Goal: Information Seeking & Learning: Learn about a topic

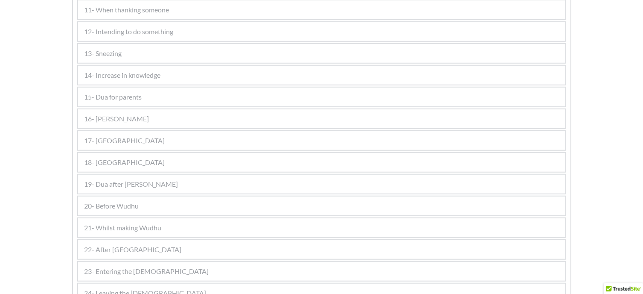
scroll to position [706, 0]
click at [122, 91] on span "15- Dua for parents" at bounding box center [113, 96] width 58 height 10
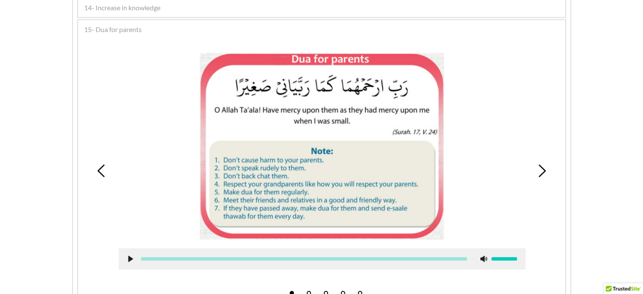
scroll to position [492, 0]
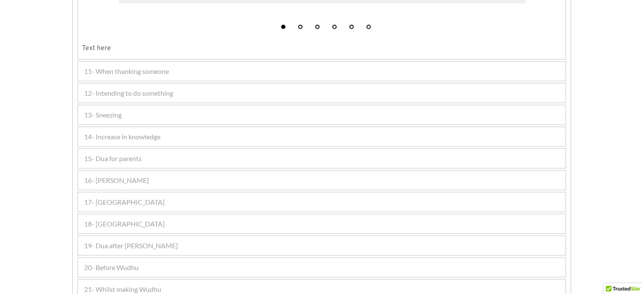
scroll to position [800, 0]
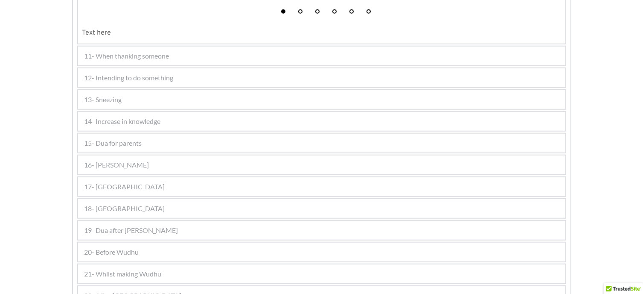
click at [120, 221] on div "19- Dua after Azaan" at bounding box center [321, 230] width 487 height 19
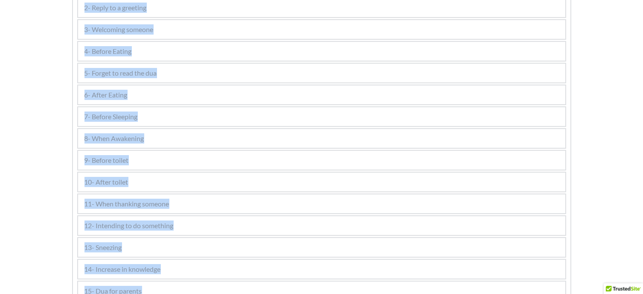
scroll to position [0, 0]
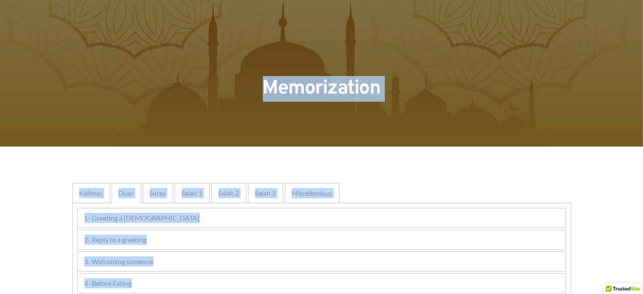
drag, startPoint x: 308, startPoint y: 272, endPoint x: 225, endPoint y: -46, distance: 328.5
click at [152, 194] on span "Suras" at bounding box center [158, 193] width 16 height 10
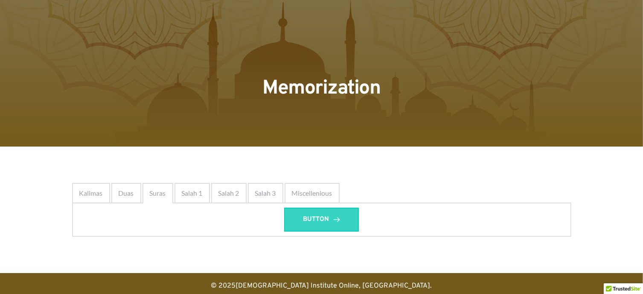
click at [300, 211] on link "BUTTON" at bounding box center [321, 219] width 75 height 24
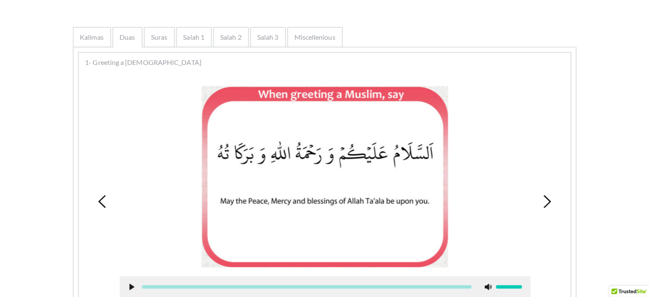
scroll to position [155, 0]
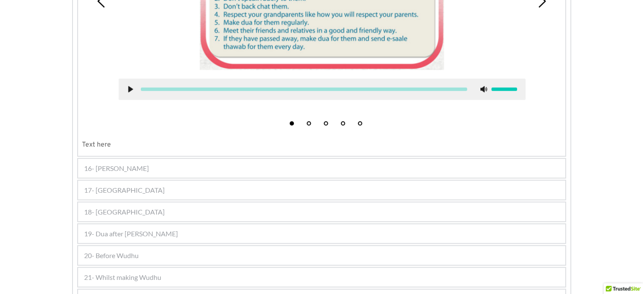
scroll to position [662, 0]
click at [148, 224] on div "19- Dua after [PERSON_NAME]" at bounding box center [321, 233] width 487 height 19
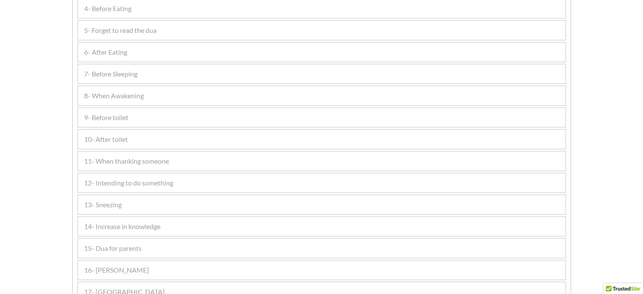
scroll to position [274, 0]
click at [137, 244] on span "15- Dua for parents" at bounding box center [113, 249] width 58 height 10
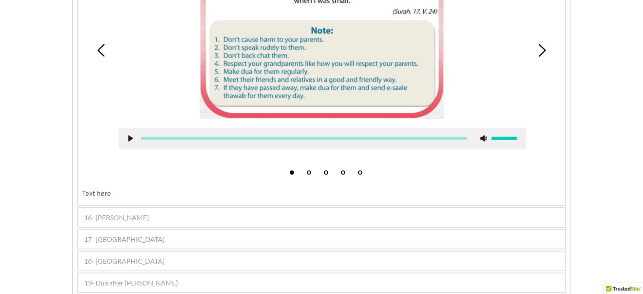
scroll to position [614, 0]
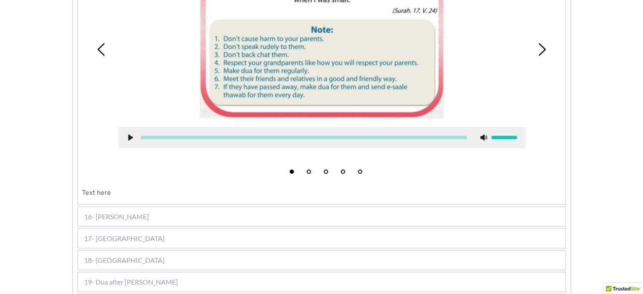
click at [139, 277] on span "19- Dua after Azaan" at bounding box center [131, 282] width 94 height 10
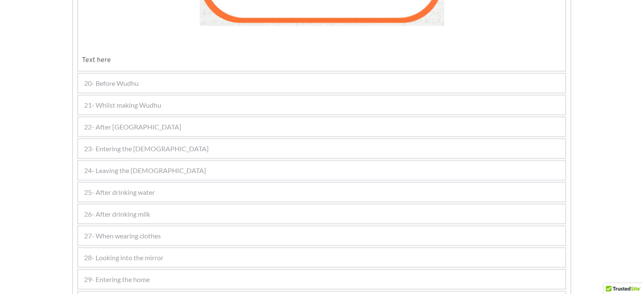
scroll to position [1325, 0]
click at [130, 117] on div "22- After Wudhu" at bounding box center [321, 126] width 487 height 19
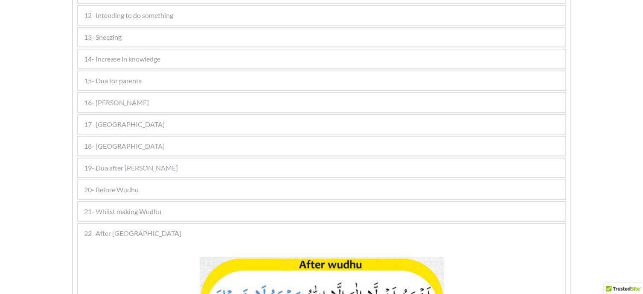
scroll to position [437, 0]
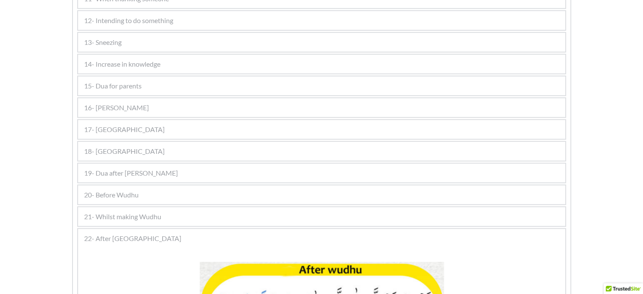
click at [133, 168] on span "19- Dua after Azaan" at bounding box center [131, 173] width 94 height 10
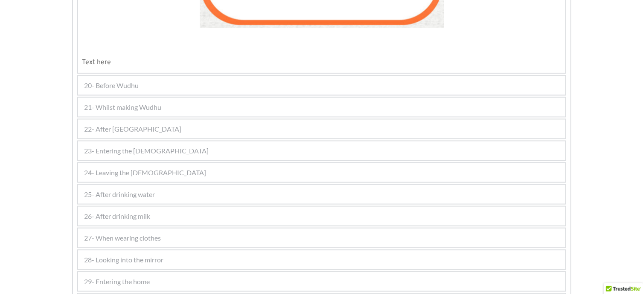
scroll to position [1337, 0]
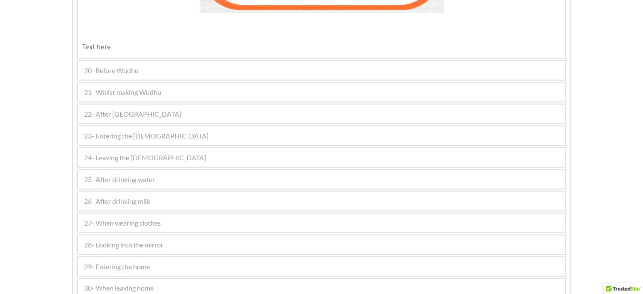
click at [108, 61] on div "20- Before Wudhu" at bounding box center [321, 70] width 487 height 19
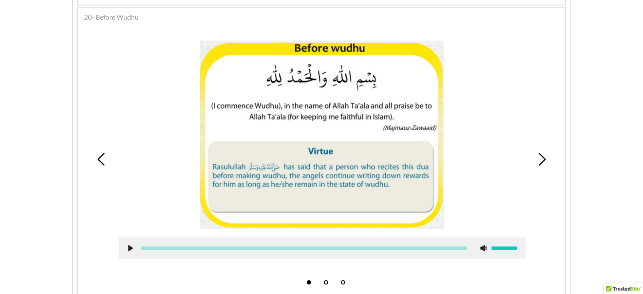
scroll to position [614, 0]
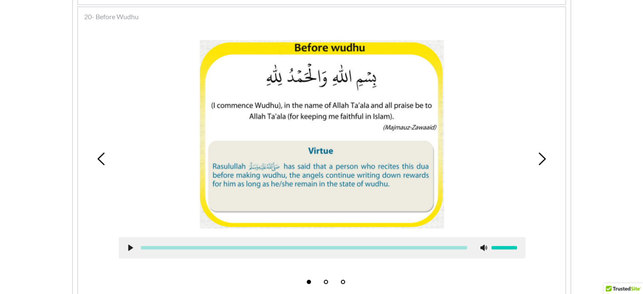
drag, startPoint x: 110, startPoint y: 76, endPoint x: 118, endPoint y: 27, distance: 49.7
click at [118, 29] on div "1 2 3" at bounding box center [321, 158] width 479 height 259
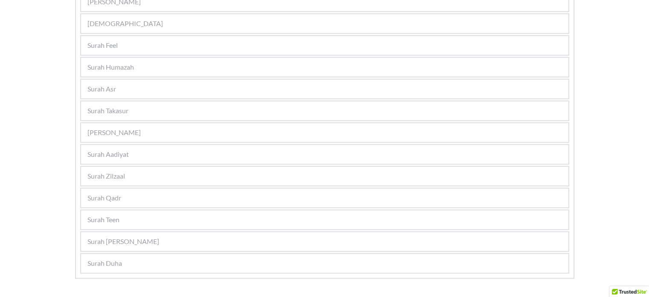
scroll to position [695, 0]
click at [110, 156] on div "Surah Aadiyat" at bounding box center [324, 153] width 487 height 19
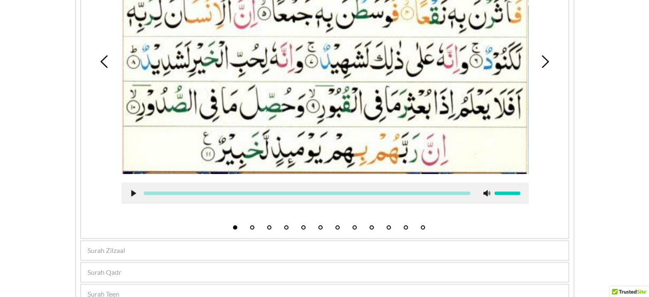
scroll to position [677, 0]
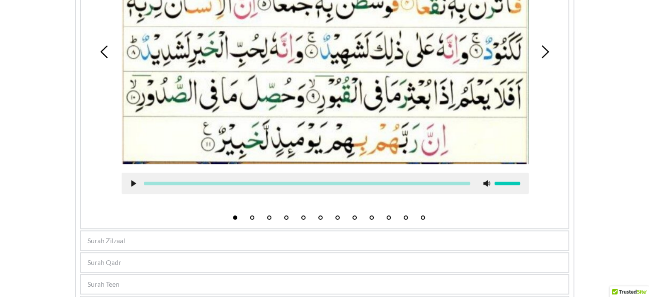
click at [114, 235] on span "Surah Zilzaal" at bounding box center [106, 240] width 38 height 10
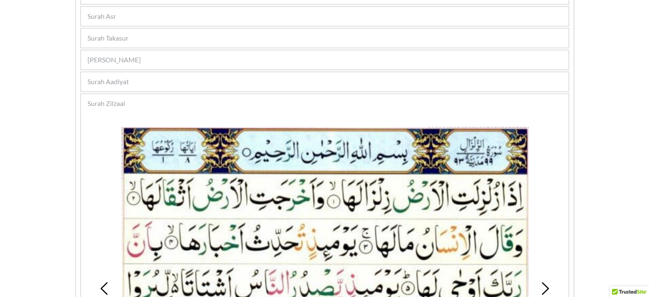
scroll to position [457, 0]
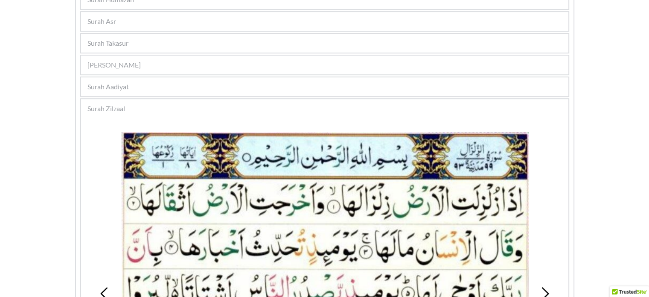
click at [112, 84] on span "Surah Aadiyat" at bounding box center [107, 86] width 41 height 10
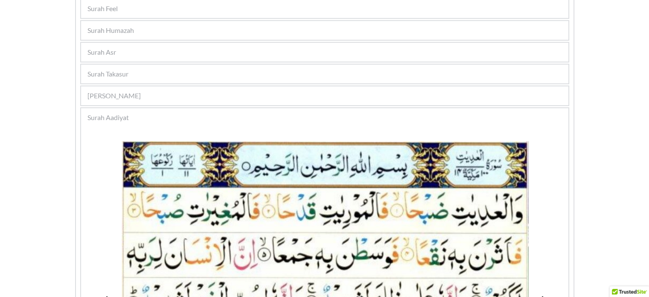
scroll to position [423, 0]
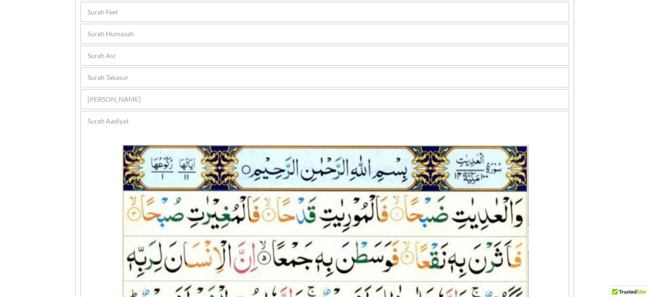
click at [101, 90] on div "[PERSON_NAME]" at bounding box center [324, 99] width 487 height 19
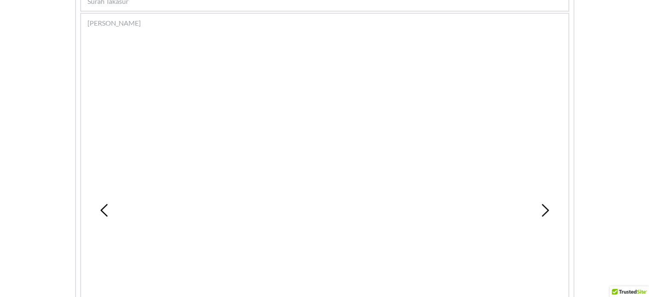
scroll to position [500, 0]
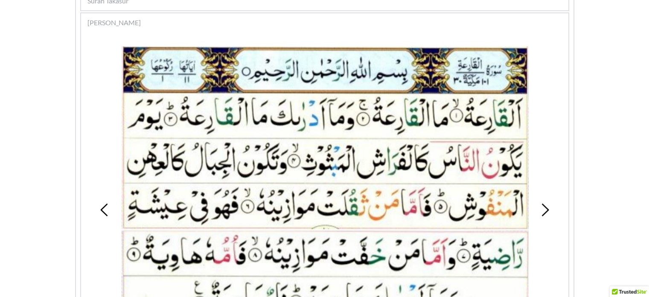
click at [101, 87] on div "1 2 3 4 5 6 7 8 9 10 11 12" at bounding box center [324, 209] width 479 height 348
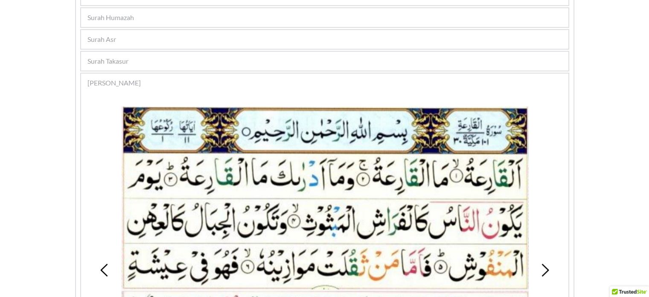
scroll to position [440, 0]
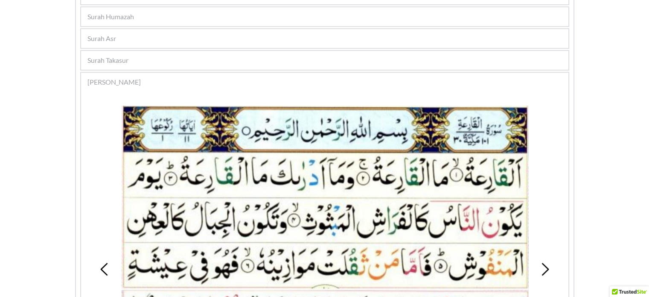
click at [119, 55] on span "Surah Takasur" at bounding box center [107, 60] width 41 height 10
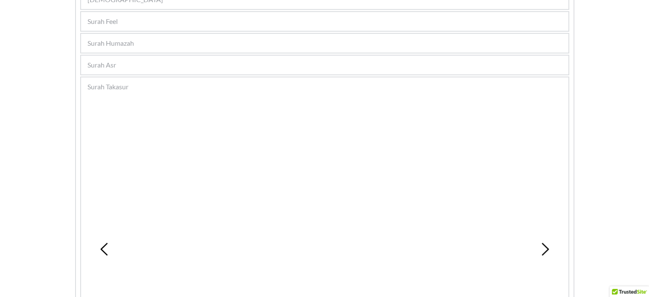
scroll to position [414, 0]
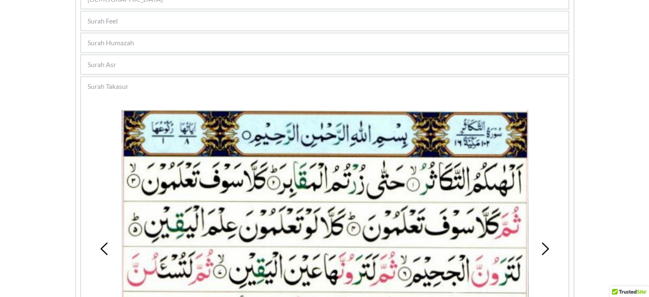
click at [132, 55] on div "Surah Asr" at bounding box center [324, 64] width 487 height 19
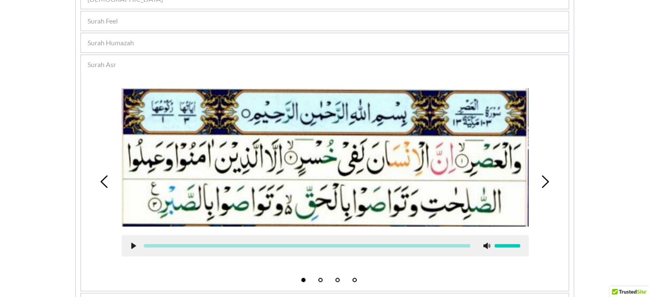
click at [223, 33] on div "Surah Humazah" at bounding box center [324, 42] width 487 height 19
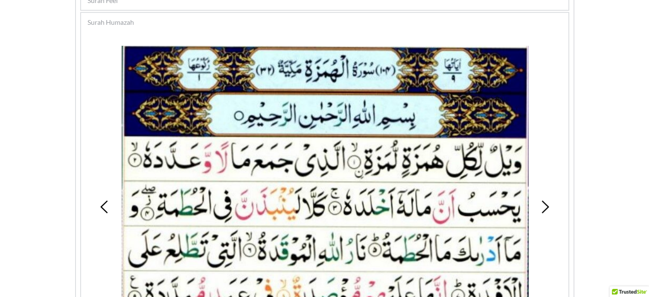
scroll to position [251, 0]
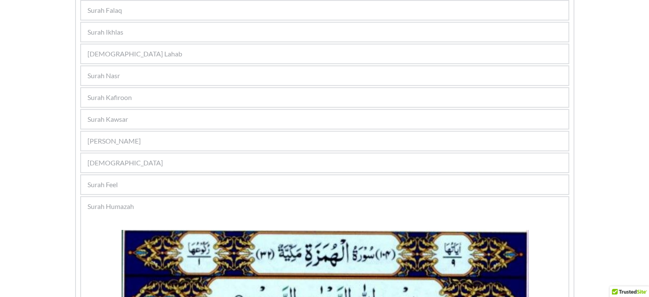
click at [119, 175] on div "Surah Feel" at bounding box center [324, 184] width 487 height 19
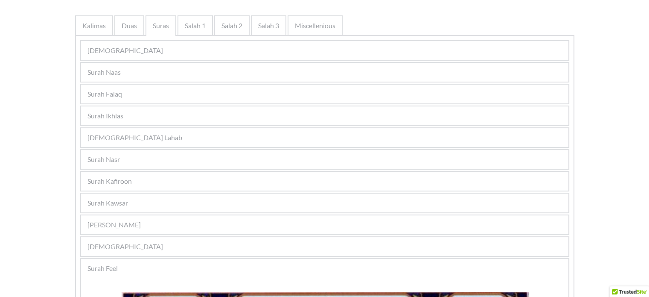
scroll to position [167, 0]
click at [150, 197] on div "Surah Kawsar" at bounding box center [324, 202] width 487 height 19
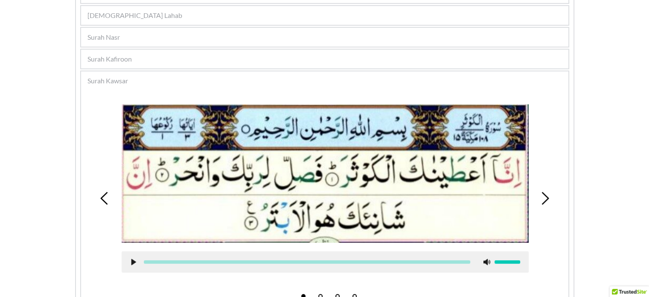
scroll to position [282, 0]
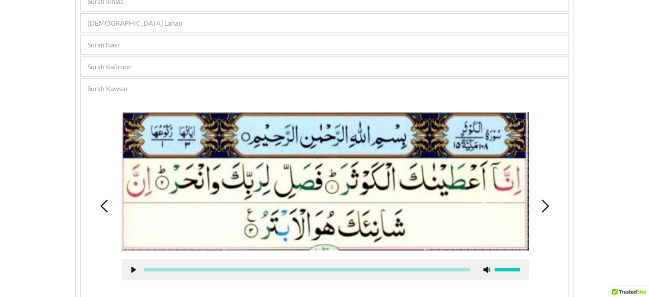
click at [103, 65] on span "Surah Kafiroon" at bounding box center [109, 66] width 44 height 10
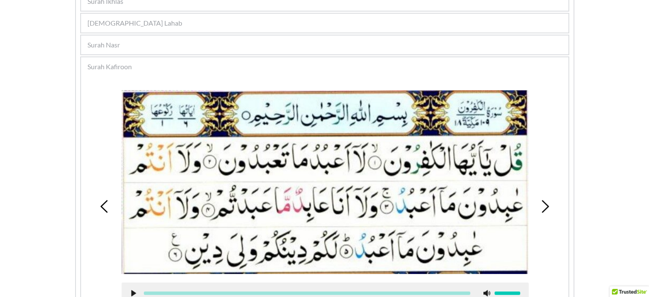
click at [116, 40] on span "Surah Nasr" at bounding box center [103, 45] width 32 height 10
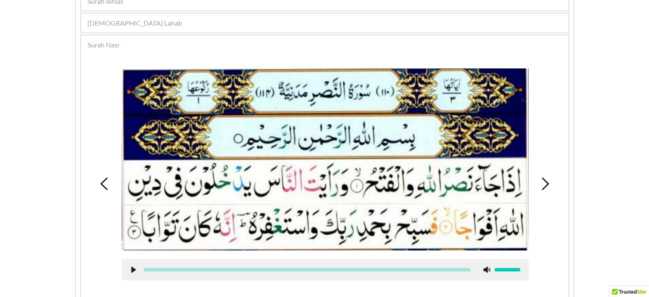
click at [107, 18] on span "Surah Lahab" at bounding box center [134, 23] width 95 height 10
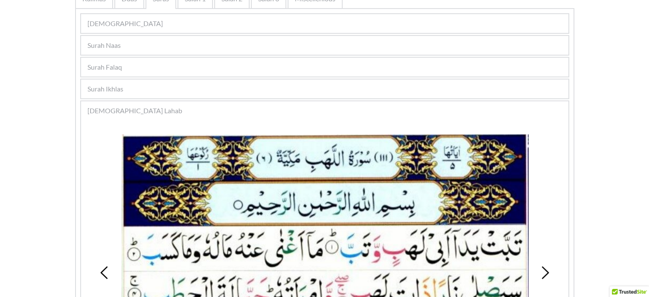
scroll to position [189, 0]
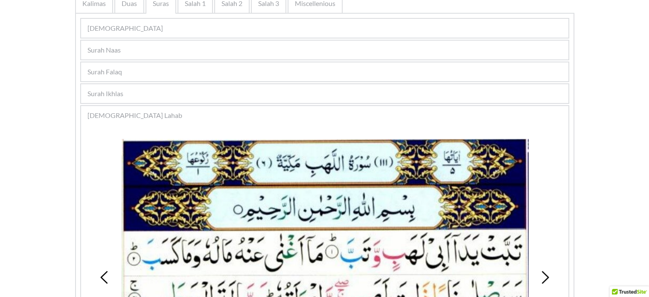
click at [123, 88] on span "Surah Ikhlas" at bounding box center [105, 93] width 36 height 10
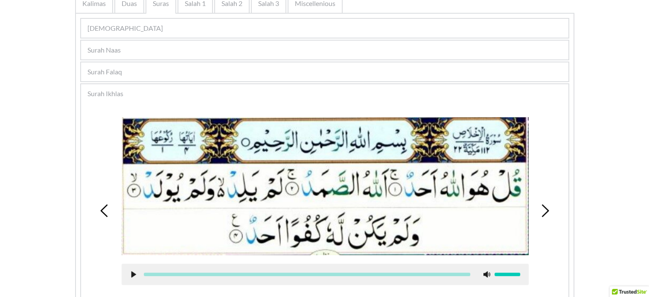
click at [113, 67] on span "Surah Falaq" at bounding box center [104, 72] width 35 height 10
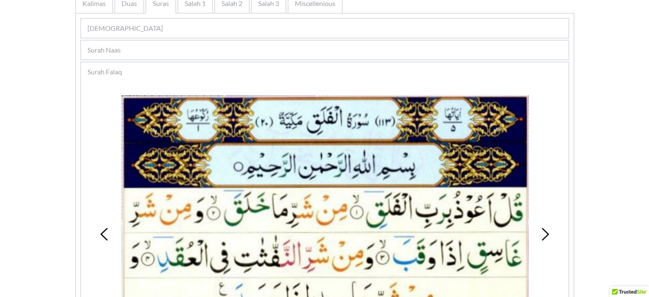
click at [127, 49] on div "Surah Naas" at bounding box center [324, 50] width 487 height 19
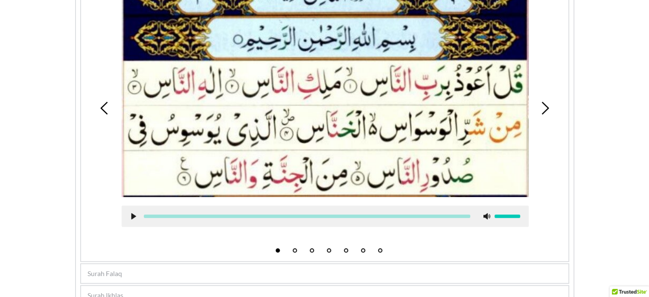
scroll to position [299, 0]
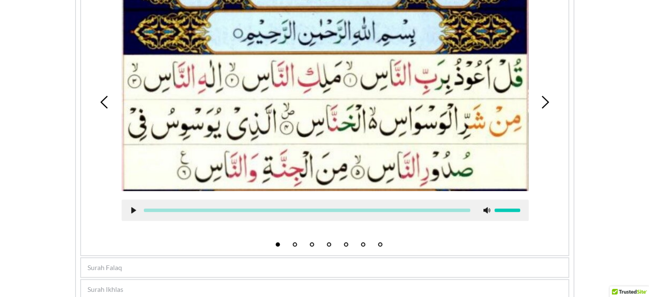
click at [109, 262] on span "Surah Falaq" at bounding box center [104, 267] width 35 height 10
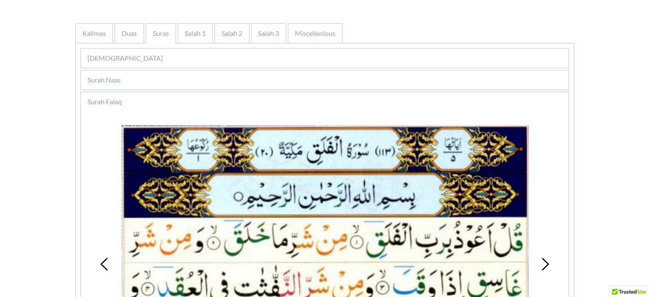
scroll to position [159, 0]
click at [316, 32] on span "Miscellenious" at bounding box center [315, 34] width 41 height 10
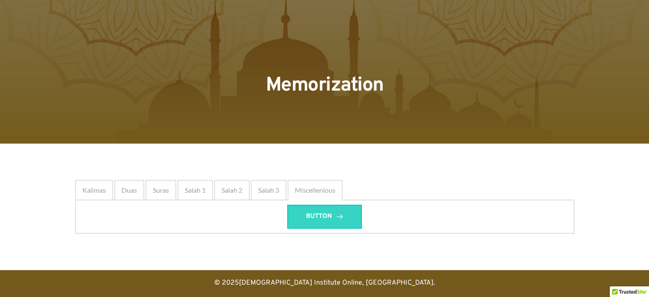
click at [323, 210] on link "BUTTON" at bounding box center [324, 216] width 75 height 24
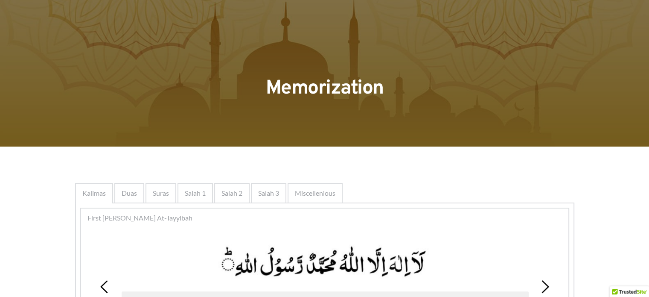
drag, startPoint x: 152, startPoint y: 135, endPoint x: 228, endPoint y: -52, distance: 201.7
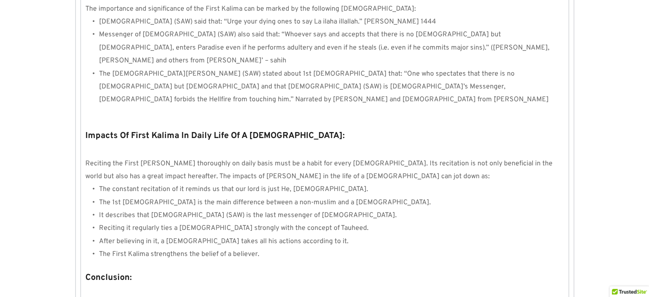
scroll to position [798, 0]
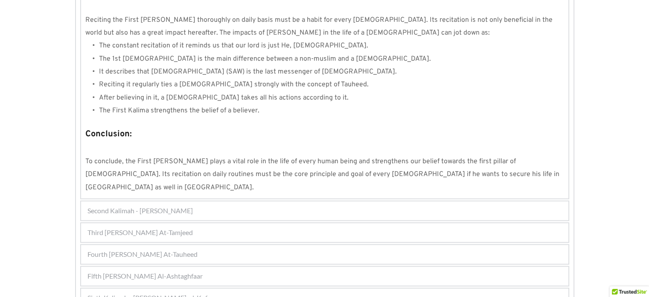
click at [116, 288] on div "Sixth Kalimah - [PERSON_NAME]-al-Kufar" at bounding box center [324, 297] width 487 height 19
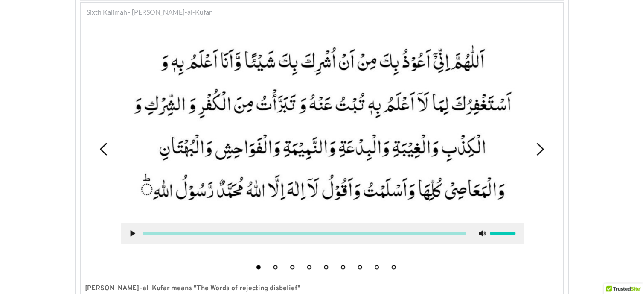
scroll to position [314, 0]
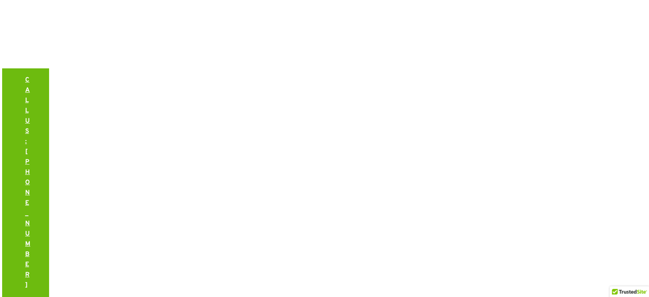
drag, startPoint x: 198, startPoint y: 6, endPoint x: 187, endPoint y: -22, distance: 30.0
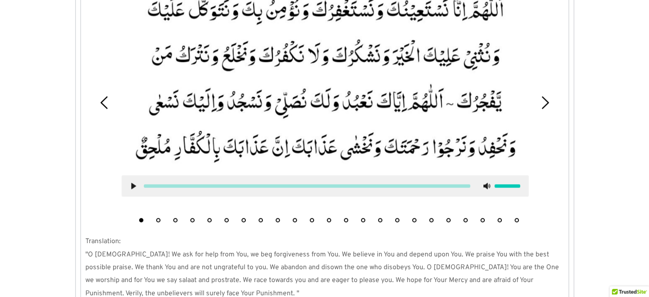
drag, startPoint x: 104, startPoint y: 137, endPoint x: 350, endPoint y: -52, distance: 309.8
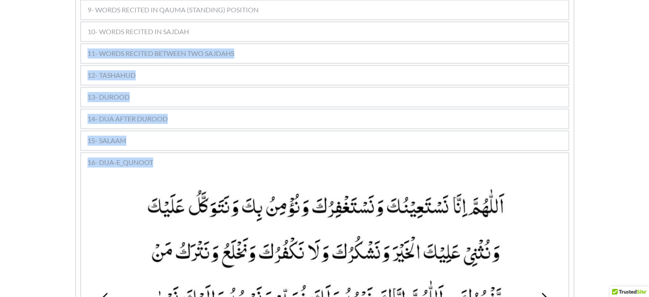
click at [70, 110] on div "Kalimas Duas Suras [DEMOGRAPHIC_DATA] 1 [DEMOGRAPHIC_DATA] 2 Salaat 3 Miscellen…" at bounding box center [324, 59] width 649 height 1198
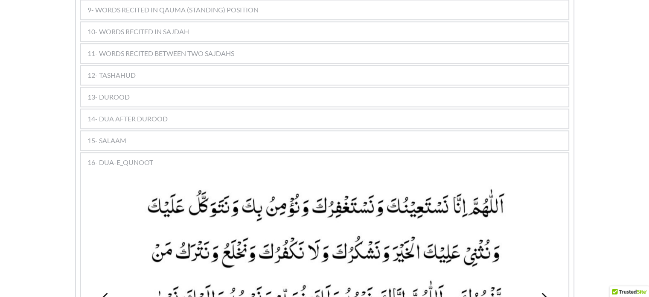
scroll to position [746, 0]
